Goal: Use online tool/utility: Utilize a website feature to perform a specific function

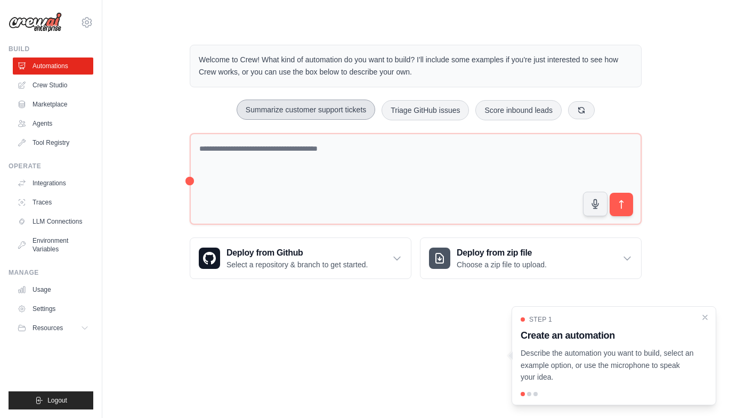
click at [334, 110] on button "Summarize customer support tickets" at bounding box center [305, 110] width 138 height 20
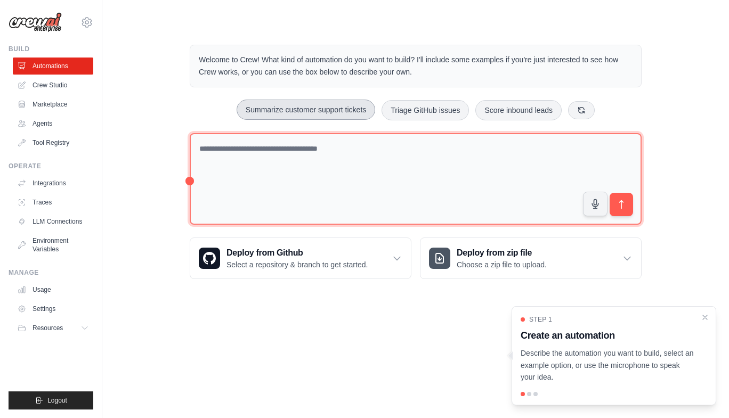
type textarea "**********"
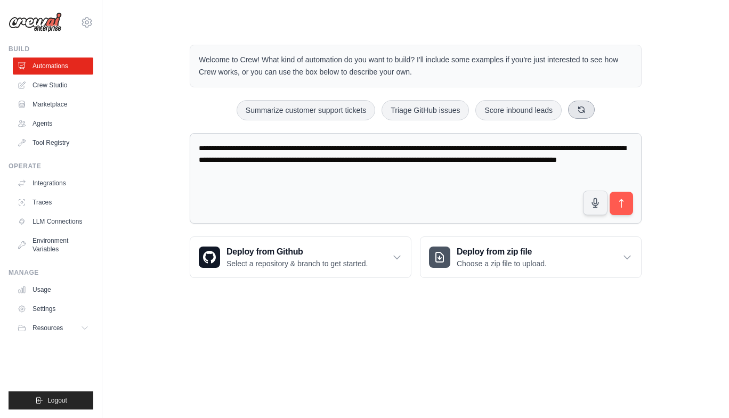
click at [583, 113] on icon at bounding box center [581, 109] width 9 height 9
click at [597, 112] on button at bounding box center [592, 110] width 27 height 18
click at [597, 112] on icon at bounding box center [596, 110] width 6 height 6
click at [620, 208] on icon "submit" at bounding box center [621, 203] width 11 height 11
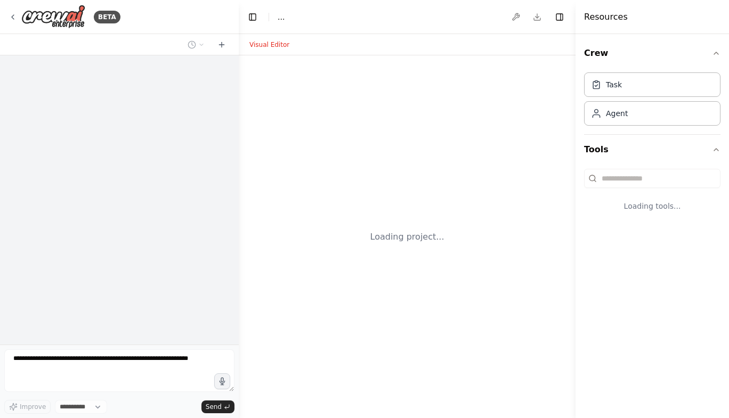
select select "****"
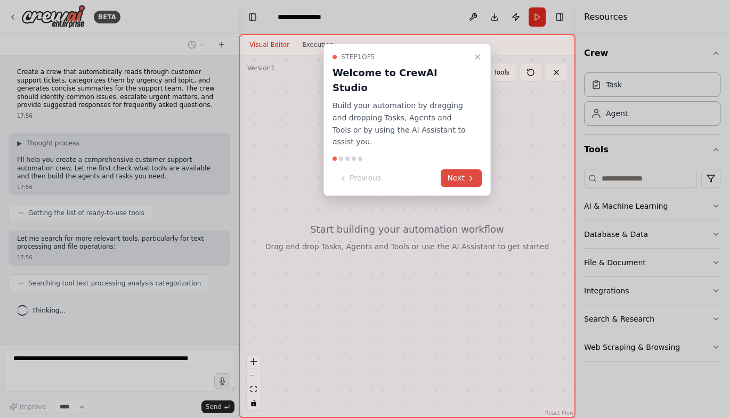
click at [471, 174] on icon at bounding box center [471, 178] width 9 height 9
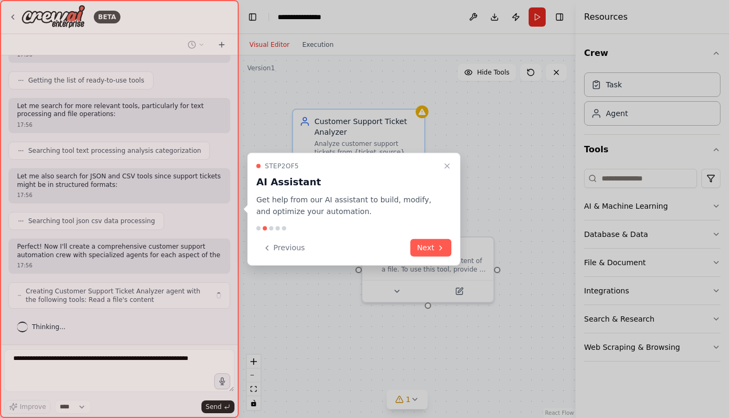
scroll to position [141, 0]
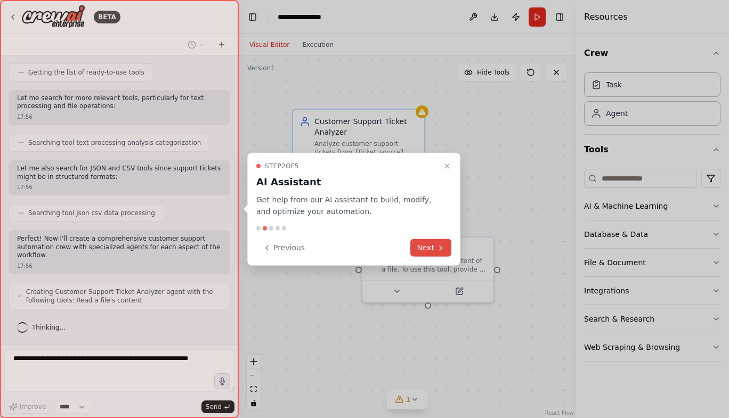
click at [435, 251] on button "Next" at bounding box center [430, 248] width 41 height 18
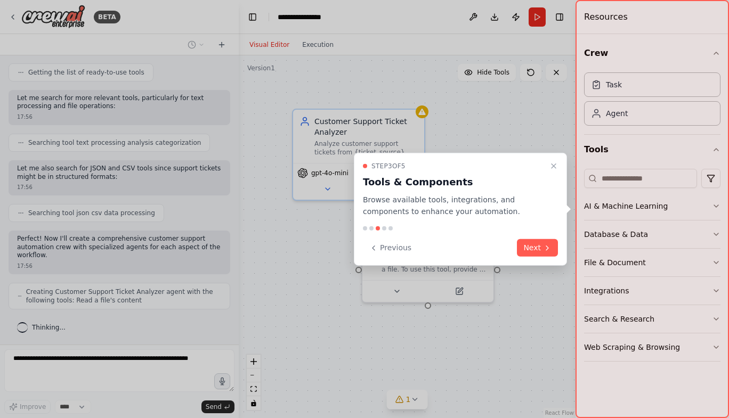
click at [715, 290] on div at bounding box center [651, 209] width 153 height 418
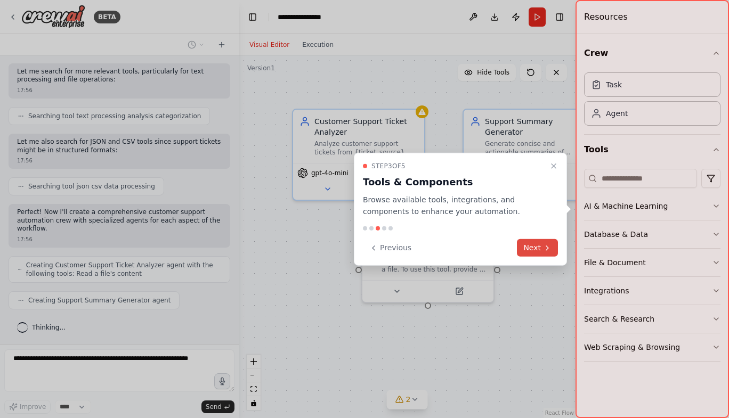
click at [529, 248] on button "Next" at bounding box center [537, 248] width 41 height 18
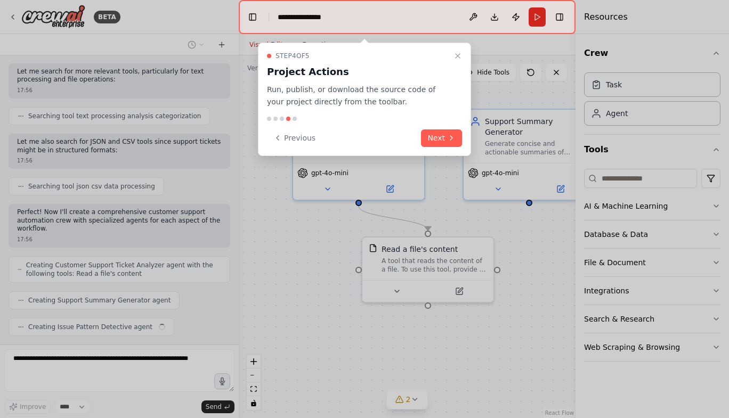
scroll to position [194, 0]
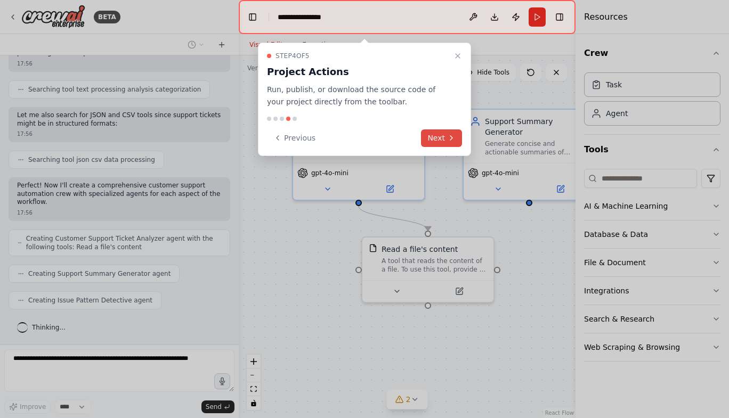
click at [444, 135] on button "Next" at bounding box center [441, 138] width 41 height 18
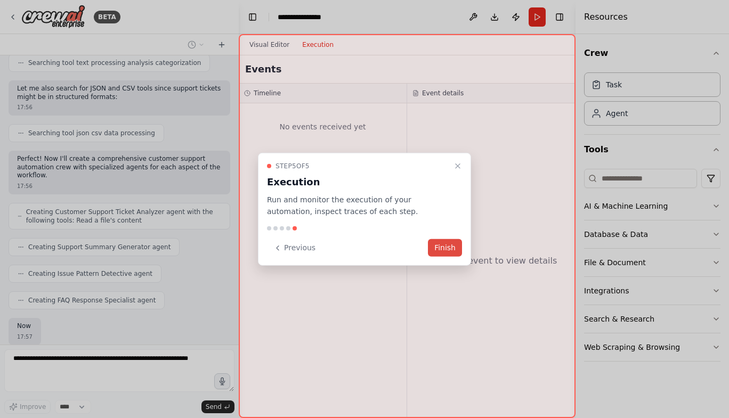
scroll to position [283, 0]
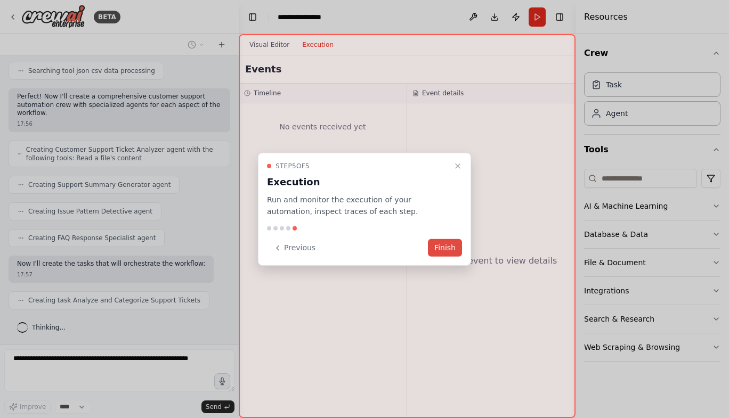
click at [444, 246] on button "Finish" at bounding box center [445, 248] width 34 height 18
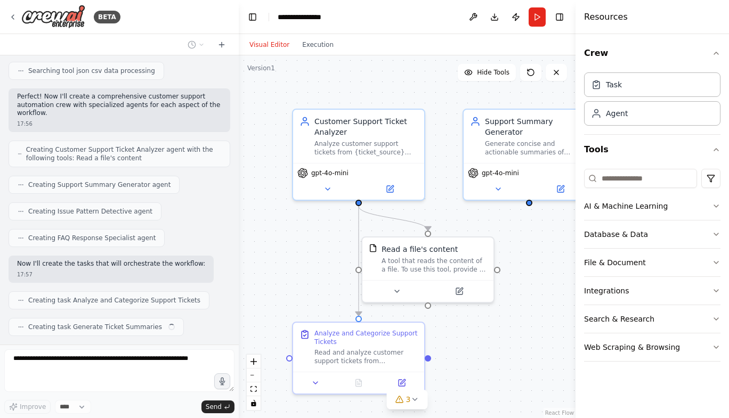
scroll to position [309, 0]
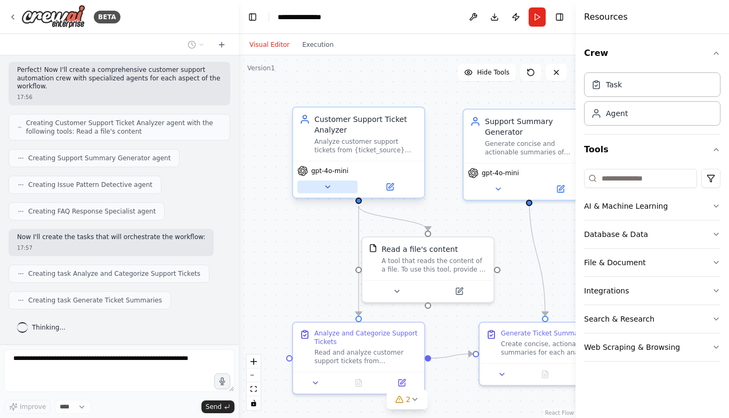
click at [322, 189] on button at bounding box center [327, 187] width 60 height 13
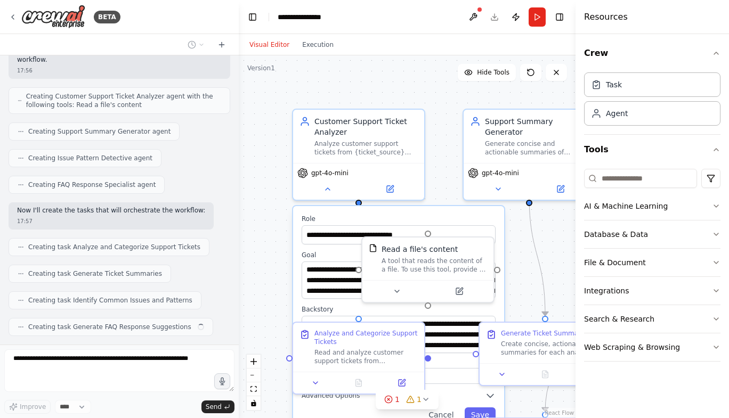
scroll to position [363, 0]
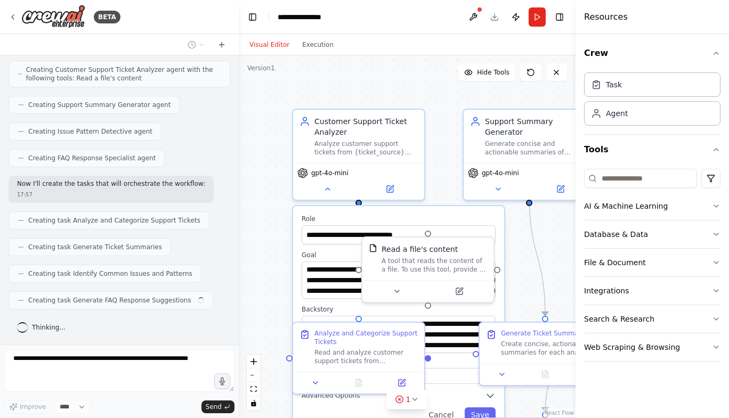
click at [444, 146] on div ".deletable-edge-delete-btn { width: 20px; height: 20px; border: 0px solid #ffff…" at bounding box center [407, 236] width 337 height 363
click at [413, 173] on div "gpt-4o-mini" at bounding box center [358, 171] width 123 height 11
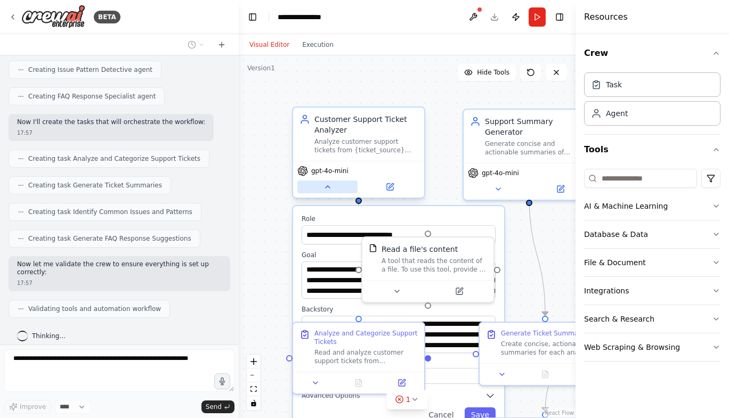
click at [329, 191] on button at bounding box center [327, 187] width 60 height 13
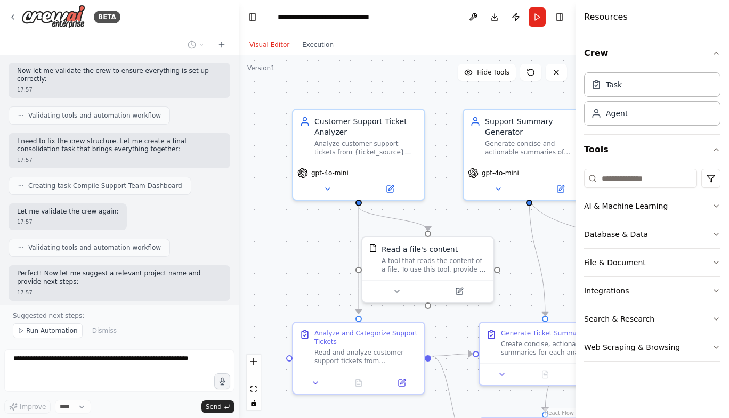
scroll to position [626, 0]
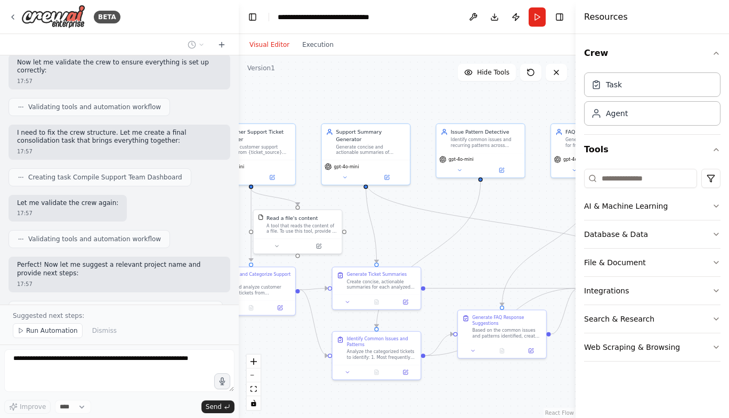
drag, startPoint x: 380, startPoint y: 300, endPoint x: 229, endPoint y: 255, distance: 158.4
click at [229, 255] on div "BETA Create a crew that automatically reads through customer support tickets, c…" at bounding box center [364, 209] width 729 height 418
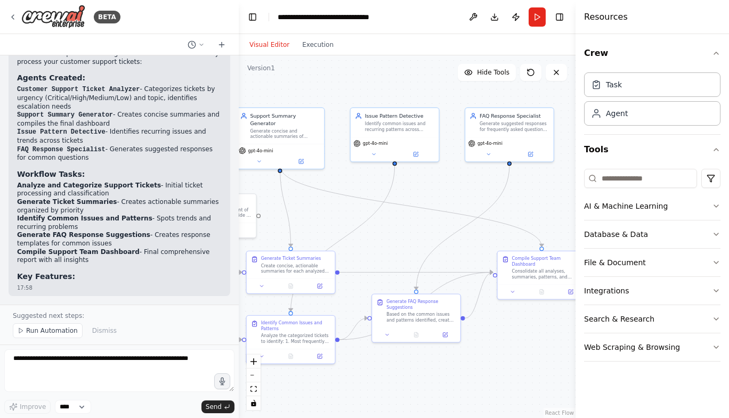
drag, startPoint x: 462, startPoint y: 254, endPoint x: 376, endPoint y: 238, distance: 87.2
click at [376, 238] on div ".deletable-edge-delete-btn { width: 20px; height: 20px; border: 0px solid #ffff…" at bounding box center [407, 236] width 337 height 363
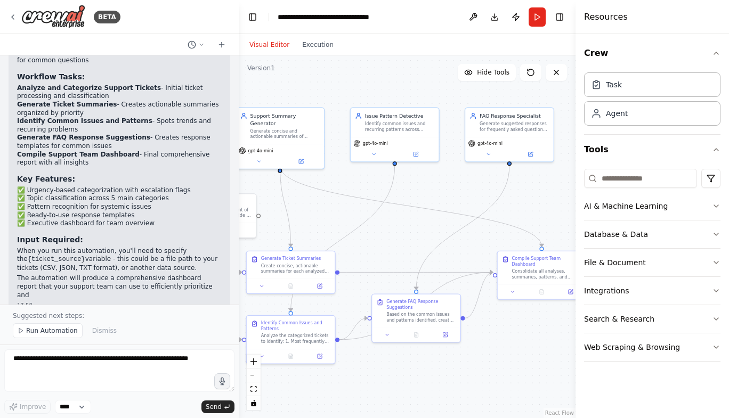
scroll to position [1023, 0]
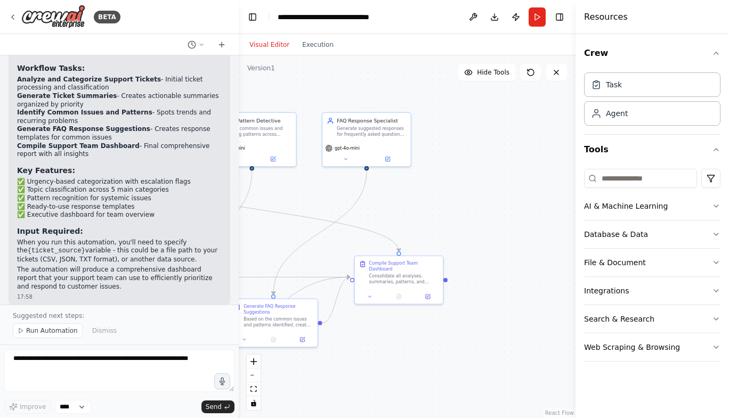
drag, startPoint x: 470, startPoint y: 258, endPoint x: 327, endPoint y: 263, distance: 142.8
click at [327, 263] on div ".deletable-edge-delete-btn { width: 20px; height: 20px; border: 0px solid #ffff…" at bounding box center [407, 236] width 337 height 363
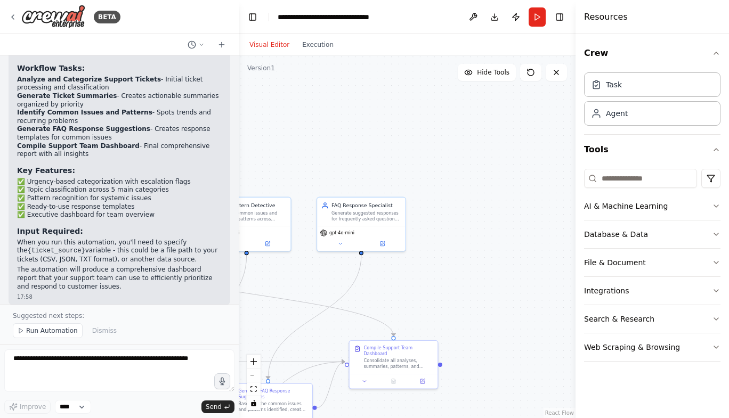
drag, startPoint x: 313, startPoint y: 180, endPoint x: 307, endPoint y: 265, distance: 85.4
click at [307, 265] on div ".deletable-edge-delete-btn { width: 20px; height: 20px; border: 0px solid #ffff…" at bounding box center [407, 236] width 337 height 363
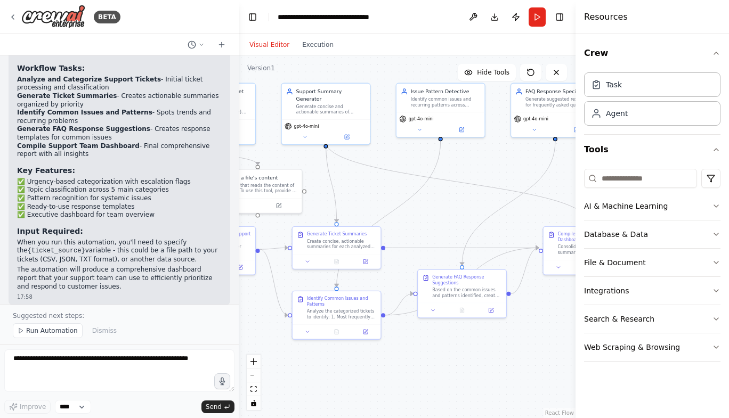
drag, startPoint x: 260, startPoint y: 328, endPoint x: 454, endPoint y: 214, distance: 225.2
click at [454, 214] on div ".deletable-edge-delete-btn { width: 20px; height: 20px; border: 0px solid #ffff…" at bounding box center [407, 236] width 337 height 363
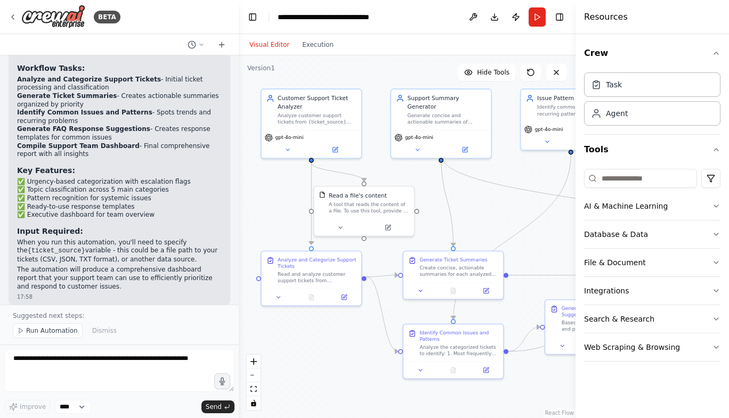
drag, startPoint x: 370, startPoint y: 377, endPoint x: 475, endPoint y: 415, distance: 112.4
click at [475, 415] on div ".deletable-edge-delete-btn { width: 20px; height: 20px; border: 0px solid #ffff…" at bounding box center [407, 236] width 337 height 363
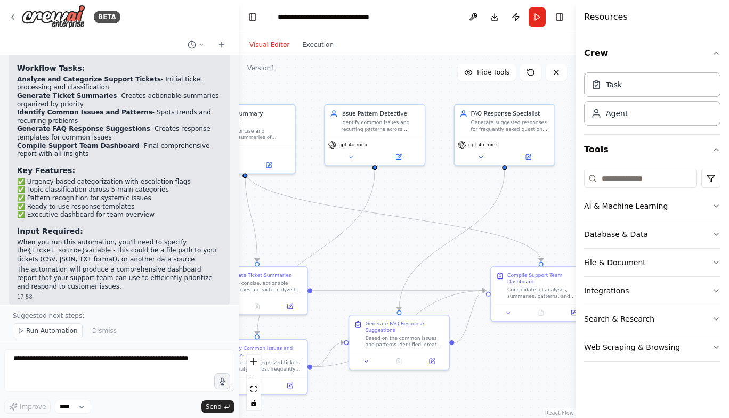
drag, startPoint x: 470, startPoint y: 224, endPoint x: 281, endPoint y: 240, distance: 190.3
click at [281, 240] on div ".deletable-edge-delete-btn { width: 20px; height: 20px; border: 0px solid #ffff…" at bounding box center [407, 236] width 337 height 363
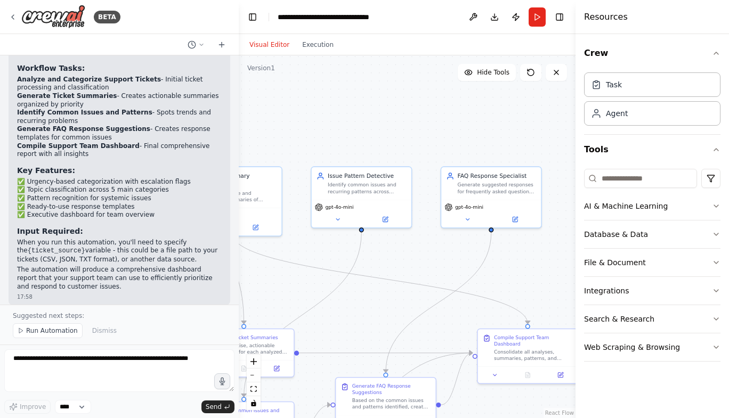
drag, startPoint x: 418, startPoint y: 194, endPoint x: 405, endPoint y: 258, distance: 65.3
click at [405, 258] on div ".deletable-edge-delete-btn { width: 20px; height: 20px; border: 0px solid #ffff…" at bounding box center [407, 236] width 337 height 363
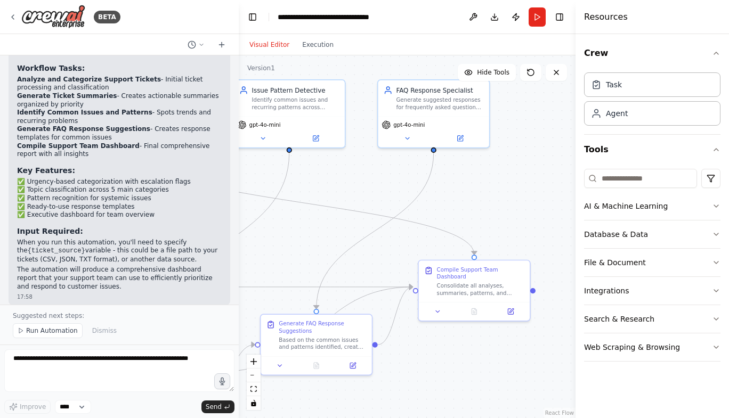
drag, startPoint x: 426, startPoint y: 277, endPoint x: 347, endPoint y: 187, distance: 119.3
click at [347, 187] on div ".deletable-edge-delete-btn { width: 20px; height: 20px; border: 0px solid #ffff…" at bounding box center [407, 236] width 337 height 363
click at [714, 205] on icon "button" at bounding box center [716, 206] width 4 height 2
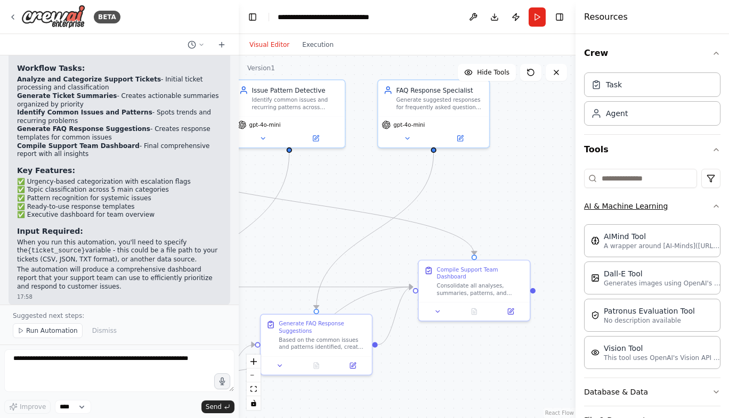
click at [714, 205] on div "Crew Task Agent Tools AI & Machine Learning AIMind Tool A wrapper around [AI-Mi…" at bounding box center [651, 226] width 153 height 384
click at [712, 208] on icon "button" at bounding box center [716, 206] width 9 height 9
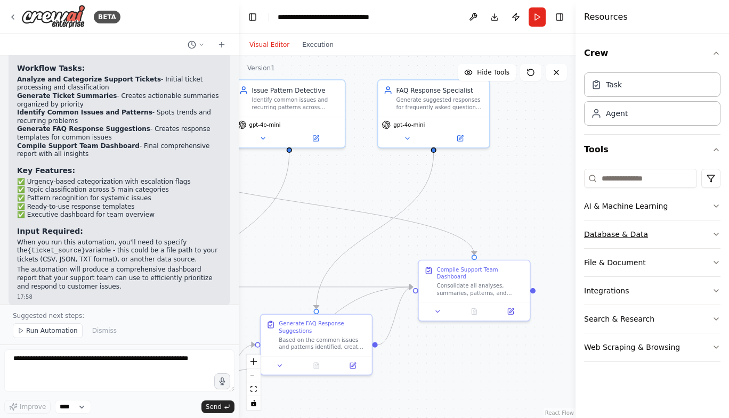
click at [717, 238] on icon "button" at bounding box center [716, 234] width 9 height 9
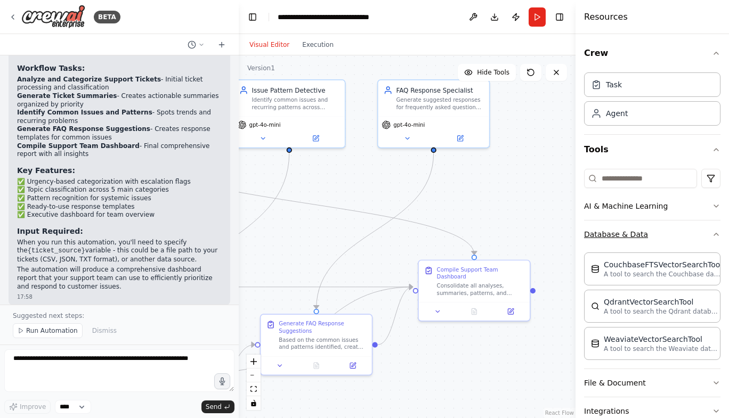
click at [717, 238] on div "Crew Task Agent Tools AI & Machine Learning Database & Data CouchbaseFTSVectorS…" at bounding box center [651, 226] width 153 height 384
click at [712, 237] on icon "button" at bounding box center [716, 234] width 9 height 9
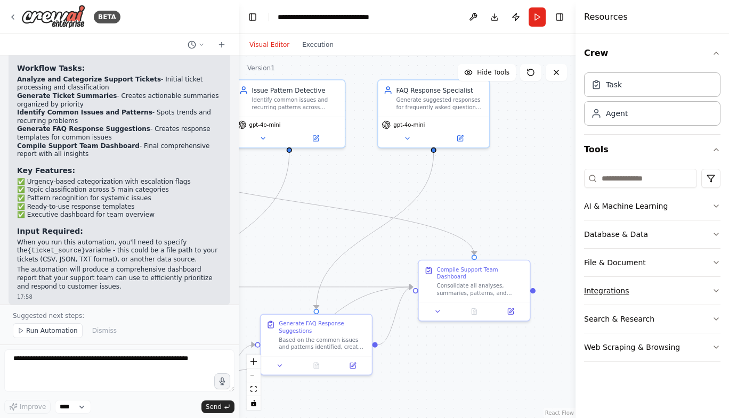
click at [720, 290] on icon "button" at bounding box center [716, 291] width 9 height 9
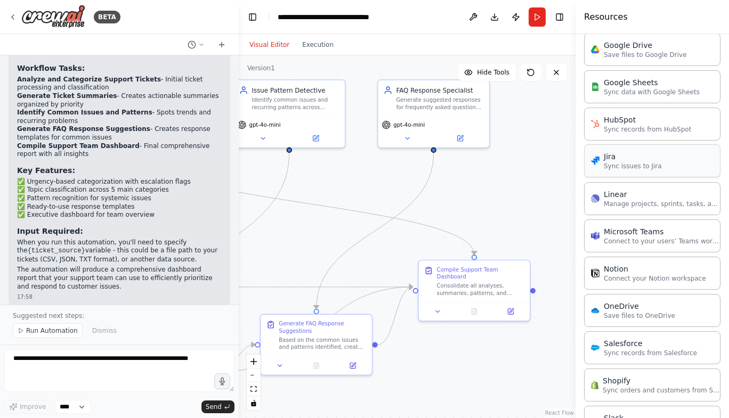
scroll to position [541, 0]
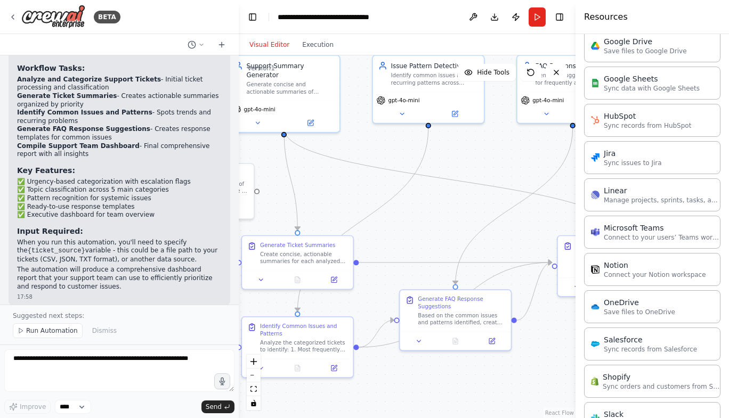
drag, startPoint x: 375, startPoint y: 401, endPoint x: 514, endPoint y: 376, distance: 141.2
click at [514, 376] on div ".deletable-edge-delete-btn { width: 20px; height: 20px; border: 0px solid #ffff…" at bounding box center [407, 236] width 337 height 363
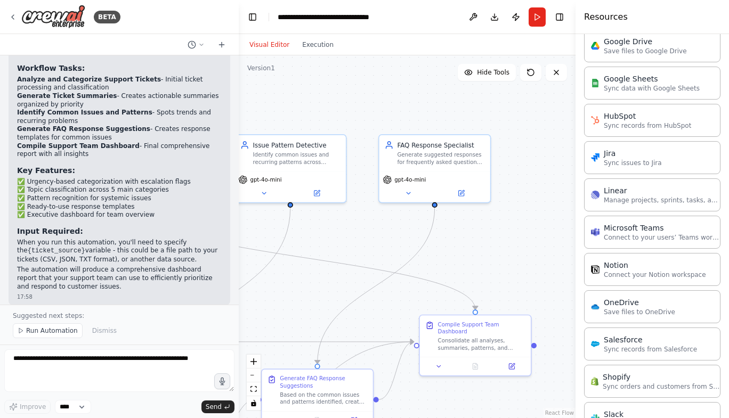
drag, startPoint x: 464, startPoint y: 218, endPoint x: 326, endPoint y: 298, distance: 159.2
click at [326, 298] on div ".deletable-edge-delete-btn { width: 20px; height: 20px; border: 0px solid #ffff…" at bounding box center [407, 236] width 337 height 363
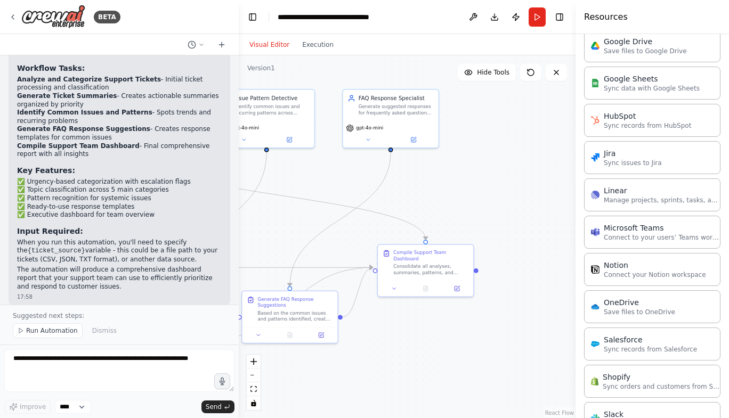
drag, startPoint x: 322, startPoint y: 288, endPoint x: 293, endPoint y: 219, distance: 74.0
click at [293, 219] on div ".deletable-edge-delete-btn { width: 20px; height: 20px; border: 0px solid #ffff…" at bounding box center [407, 236] width 337 height 363
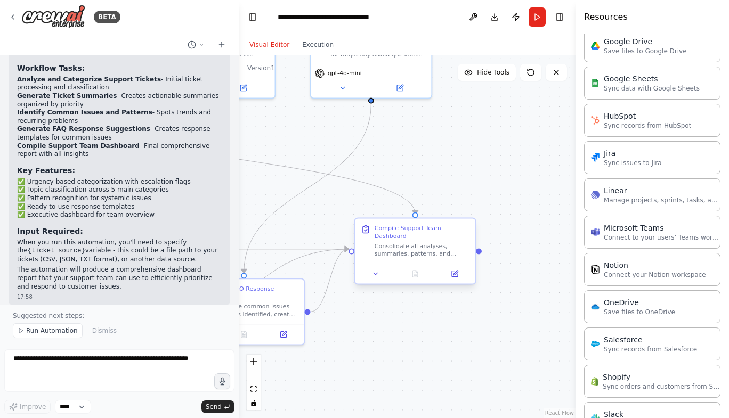
click at [375, 274] on div at bounding box center [415, 274] width 120 height 20
click at [375, 270] on icon at bounding box center [376, 274] width 8 height 8
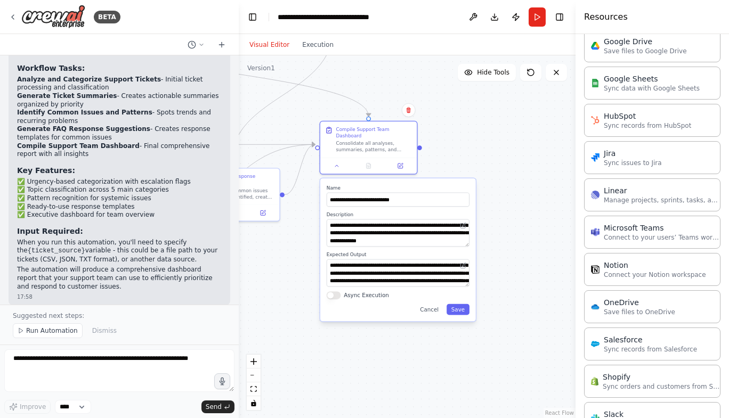
drag, startPoint x: 556, startPoint y: 304, endPoint x: 487, endPoint y: 202, distance: 122.8
click at [487, 202] on div ".deletable-edge-delete-btn { width: 20px; height: 20px; border: 0px solid #ffff…" at bounding box center [407, 236] width 337 height 363
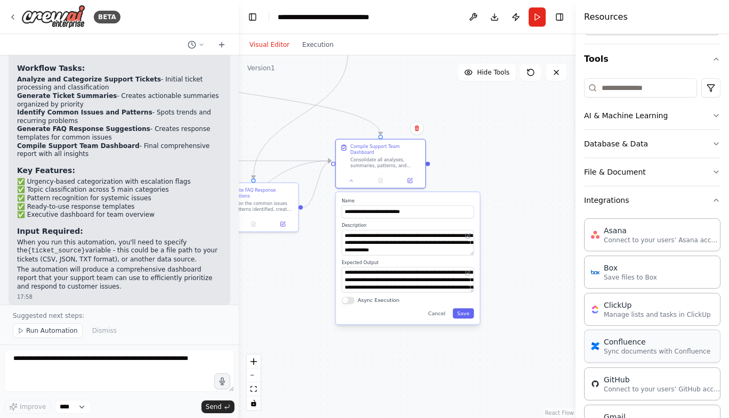
scroll to position [85, 0]
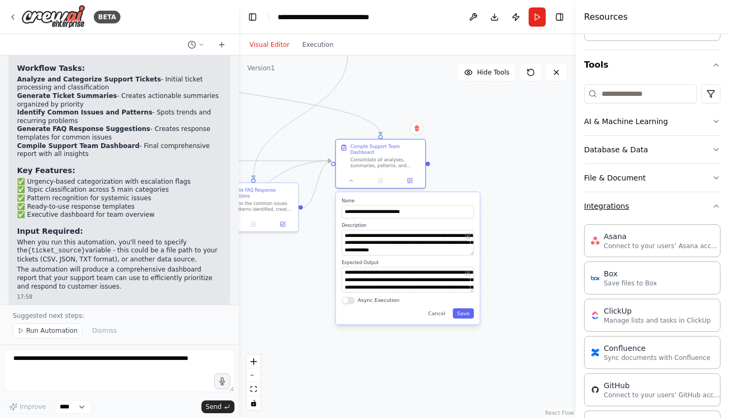
click at [712, 205] on icon "button" at bounding box center [716, 206] width 9 height 9
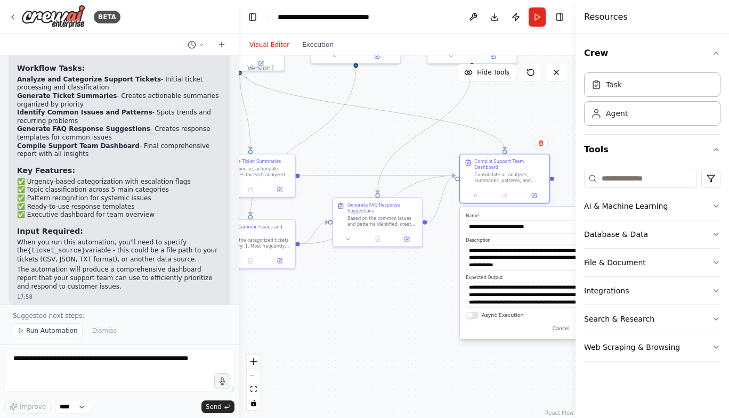
drag, startPoint x: 395, startPoint y: 346, endPoint x: 519, endPoint y: 361, distance: 125.0
click at [519, 361] on div ".deletable-edge-delete-btn { width: 20px; height: 20px; border: 0px solid #ffff…" at bounding box center [407, 236] width 337 height 363
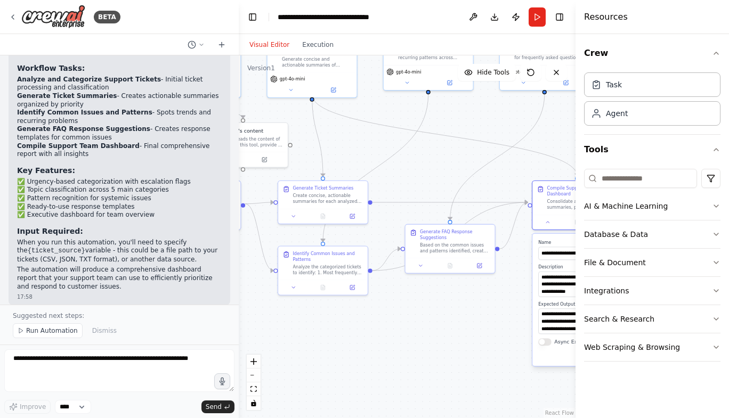
drag, startPoint x: 389, startPoint y: 299, endPoint x: 463, endPoint y: 326, distance: 78.9
click at [463, 326] on div ".deletable-edge-delete-btn { width: 20px; height: 20px; border: 0px solid #ffff…" at bounding box center [407, 236] width 337 height 363
